Goal: Task Accomplishment & Management: Complete application form

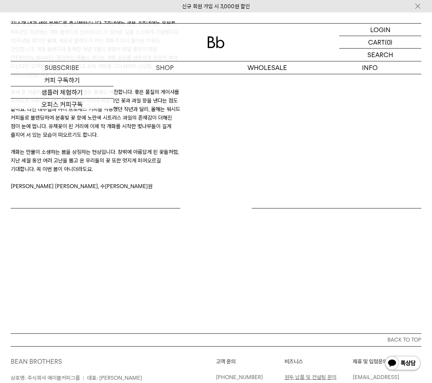
scroll to position [398, 0]
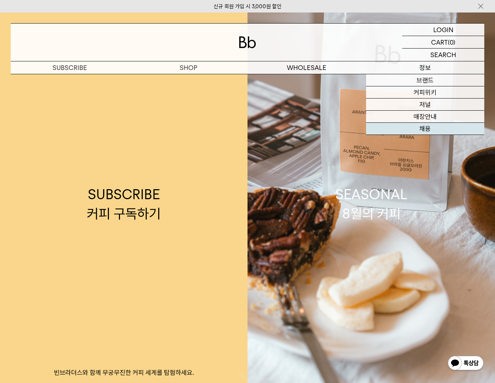
click at [433, 125] on link "채용" at bounding box center [425, 129] width 119 height 12
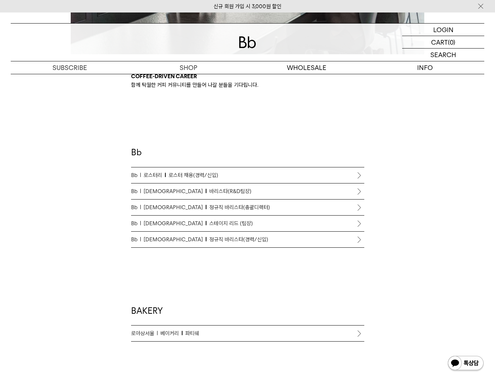
scroll to position [332, 0]
click at [210, 225] on span "스테이지 리드 (팀장)" at bounding box center [231, 224] width 44 height 9
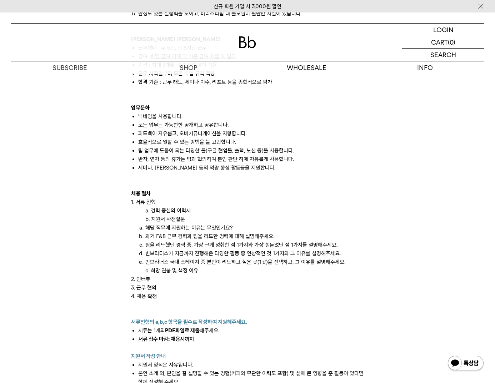
scroll to position [683, 0]
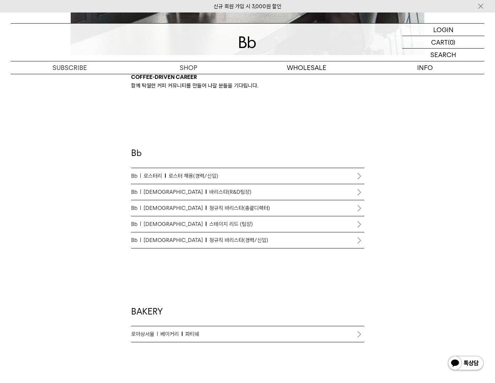
click at [210, 240] on span "정규직 바리스타(경력/신입)" at bounding box center [238, 240] width 59 height 9
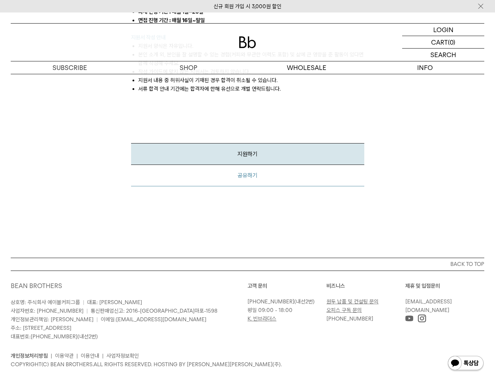
scroll to position [1053, 0]
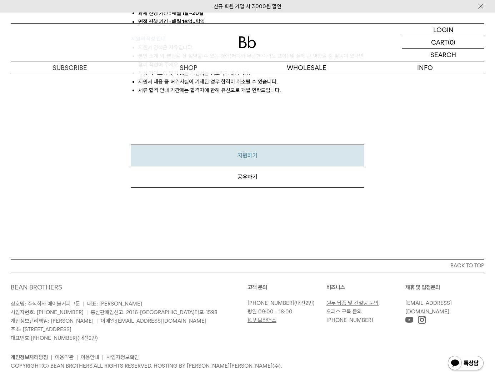
click at [248, 148] on link "지원하기" at bounding box center [247, 156] width 233 height 22
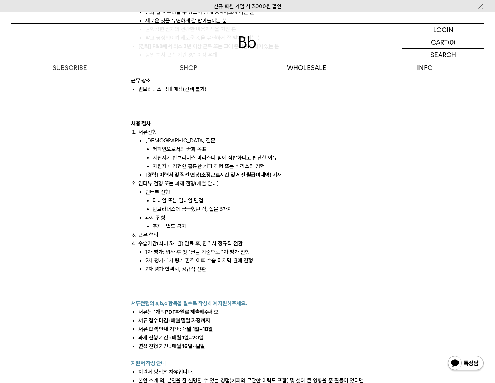
scroll to position [728, 0]
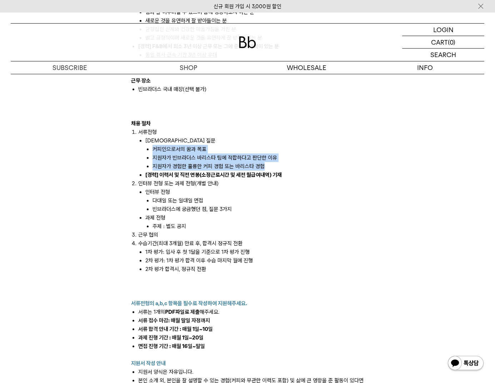
drag, startPoint x: 152, startPoint y: 149, endPoint x: 270, endPoint y: 164, distance: 118.8
click at [270, 164] on ol "커피인으로서의 꿈과 목표 지원자가 빈브라더스 바리스타 팀에 적합하다고 판단한 이유 지원자가 경험한 훌륭한 커피 경험 또는 바리스타 경험" at bounding box center [254, 158] width 219 height 26
copy ol "커피인으로서의 꿈과 목표 지원자가 빈브라더스 바리스타 팀에 적합하다고 판단한 이유 지원자가 경험한 훌륭한 커피 경험 또는 바리스타 경험"
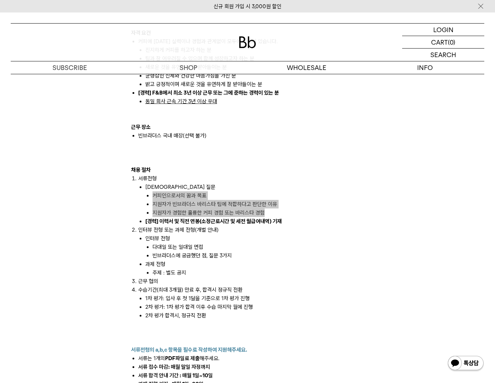
scroll to position [682, 0]
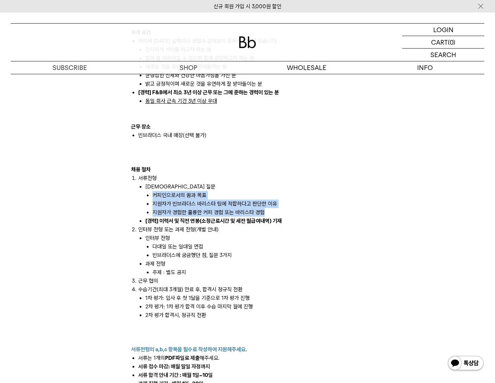
click at [235, 202] on li "지원자가 빈브라더스 바리스타 팀에 적합하다고 판단한 이유" at bounding box center [259, 204] width 212 height 9
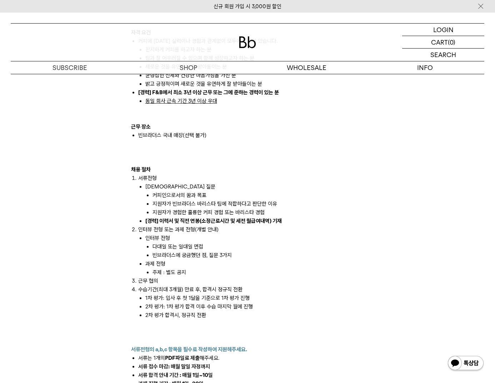
click at [274, 205] on li "지원자가 빈브라더스 바리스타 팀에 적합하다고 판단한 이유" at bounding box center [259, 204] width 212 height 9
drag, startPoint x: 274, startPoint y: 205, endPoint x: 152, endPoint y: 203, distance: 122.2
click at [152, 203] on ol "커피인으로서의 꿈과 목표 지원자가 빈브라더스 바리스타 팀에 적합하다고 판단한 이유 지원자가 경험한 훌륭한 커피 경험 또는 바리스타 경험" at bounding box center [254, 204] width 219 height 26
copy li "지원자가 빈브라더스 바리스타 팀에 적합하다고 판단한 이유"
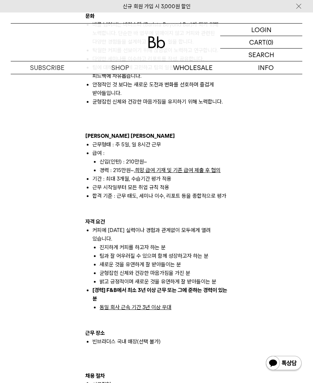
scroll to position [427, 0]
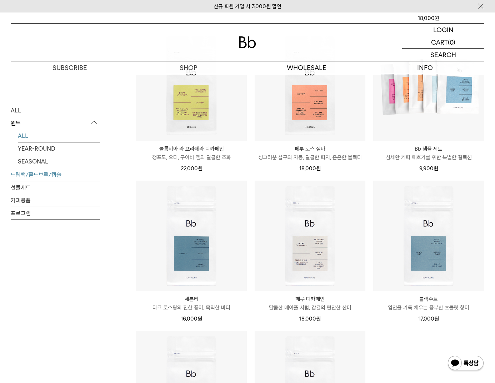
scroll to position [101, 0]
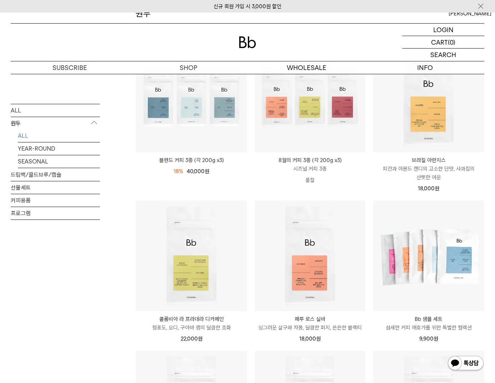
click at [38, 139] on link "ALL" at bounding box center [59, 135] width 82 height 13
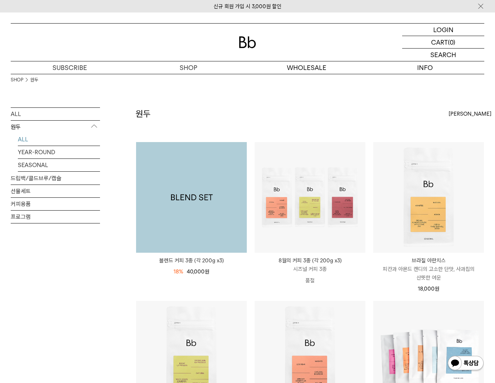
scroll to position [1, 0]
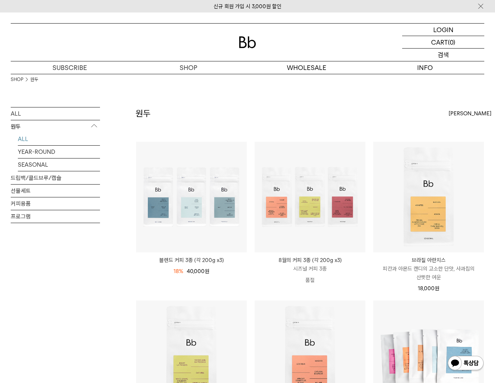
click at [440, 51] on p "검색" at bounding box center [443, 55] width 11 height 13
click at [437, 55] on input "text" at bounding box center [443, 55] width 82 height 13
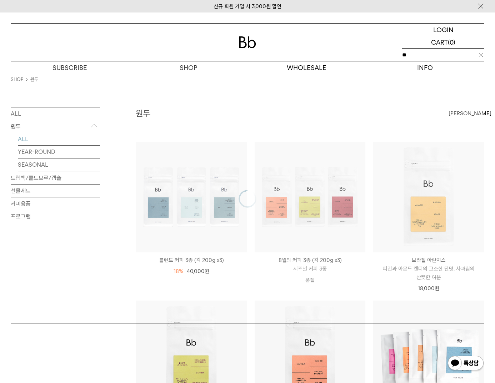
type input "**"
click input "**" at bounding box center [0, 0] width 0 height 0
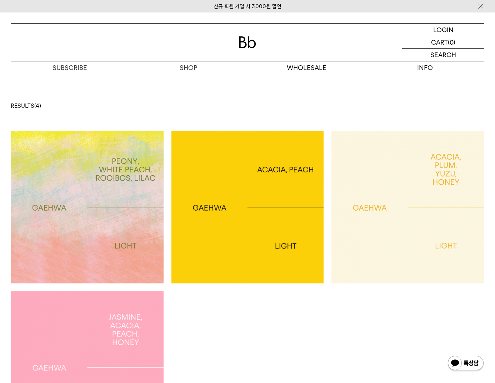
click at [98, 219] on img at bounding box center [87, 207] width 153 height 153
click at [236, 216] on img at bounding box center [247, 207] width 153 height 153
click at [432, 221] on img at bounding box center [408, 207] width 153 height 153
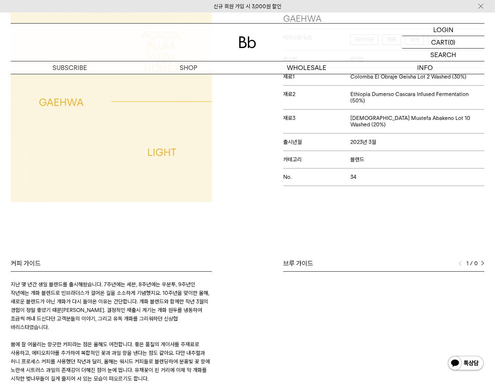
scroll to position [108, 0]
